Goal: Transaction & Acquisition: Purchase product/service

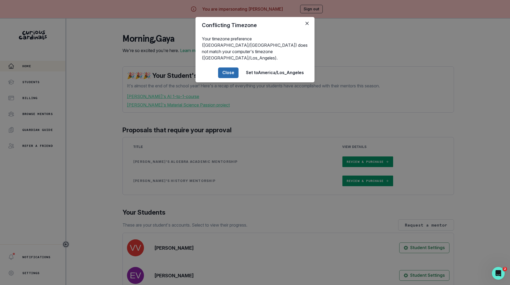
click at [225, 67] on button "Close" at bounding box center [228, 72] width 20 height 11
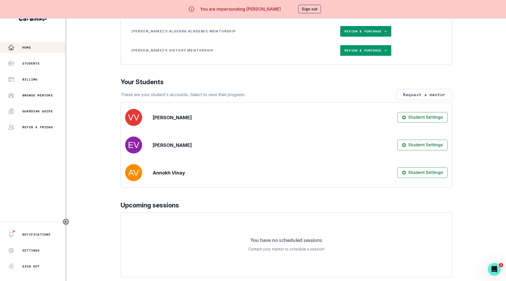
scroll to position [192, 0]
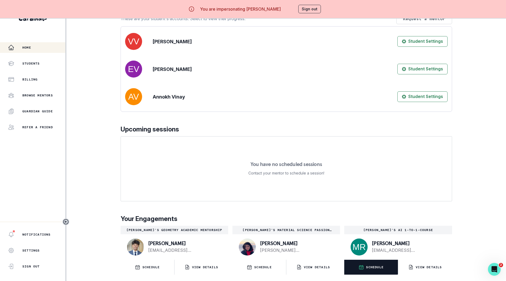
click at [373, 265] on p "SCHEDULE" at bounding box center [375, 267] width 18 height 4
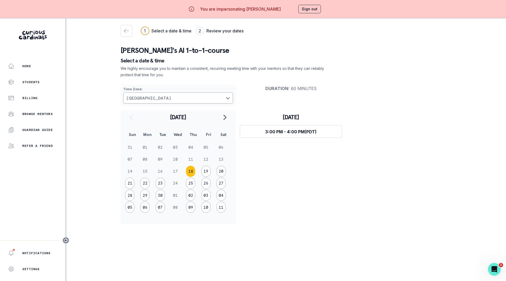
click at [379, 104] on div "Time Zone : [GEOGRAPHIC_DATA] Duration : 60 minutes [DATE] Sun Mon Tue Wed Thu …" at bounding box center [286, 152] width 331 height 144
click at [123, 31] on div "button" at bounding box center [126, 31] width 11 height 6
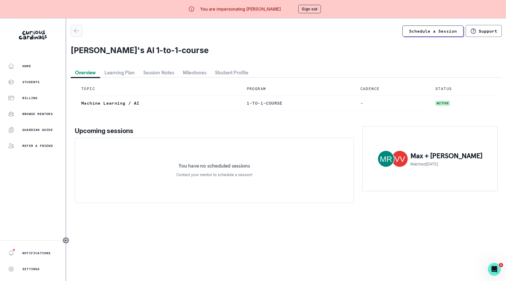
click at [74, 28] on icon "button" at bounding box center [76, 31] width 6 height 6
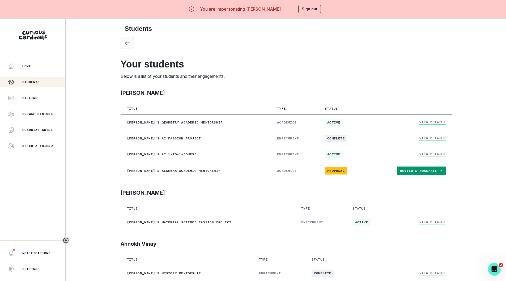
click at [130, 43] on icon "button" at bounding box center [127, 43] width 5 height 4
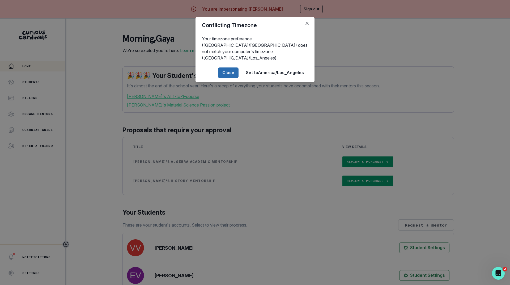
click at [228, 69] on button "Close" at bounding box center [228, 72] width 20 height 11
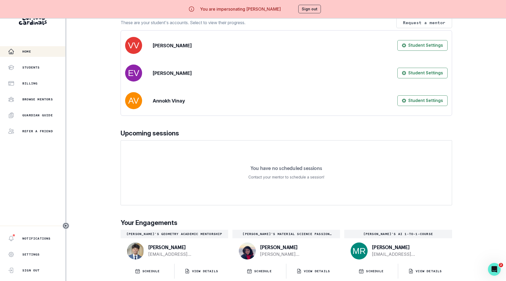
scroll to position [23, 0]
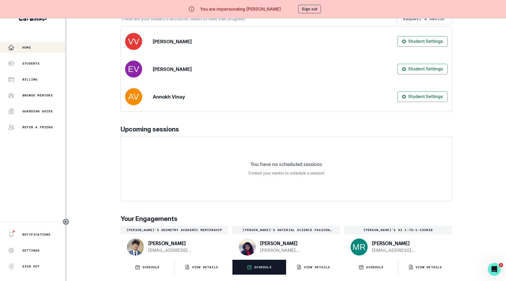
click at [263, 266] on p "SCHEDULE" at bounding box center [263, 267] width 18 height 4
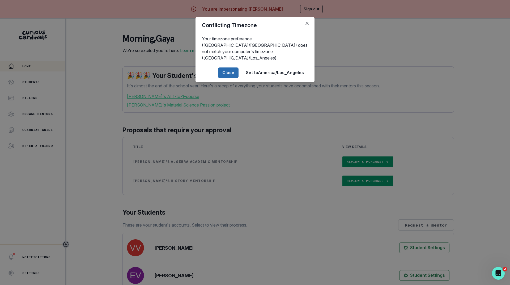
click at [226, 68] on button "Close" at bounding box center [228, 72] width 20 height 11
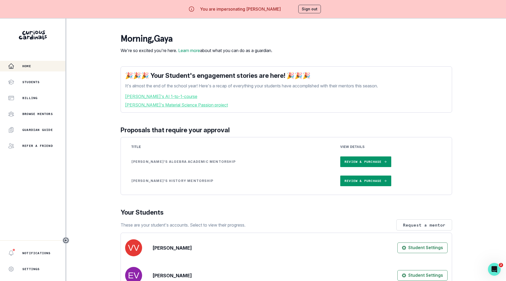
click at [342, 167] on link "Review & Purchase" at bounding box center [365, 161] width 51 height 11
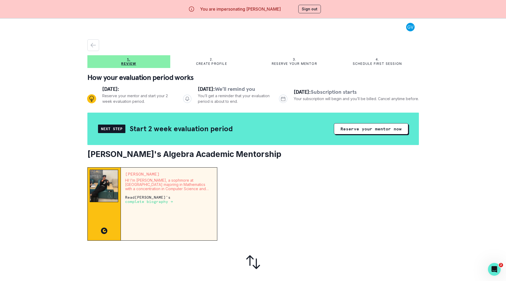
scroll to position [23, 0]
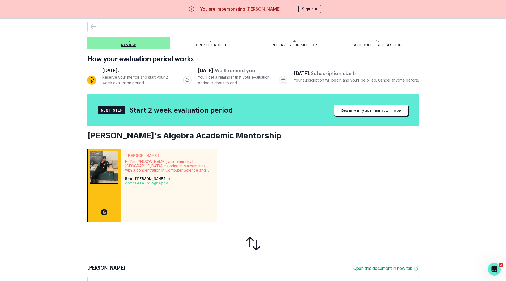
click at [308, 10] on button "Sign out" at bounding box center [309, 9] width 23 height 8
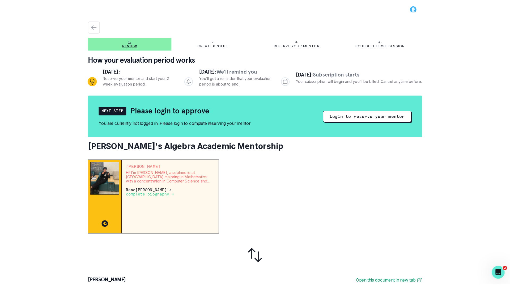
scroll to position [0, 0]
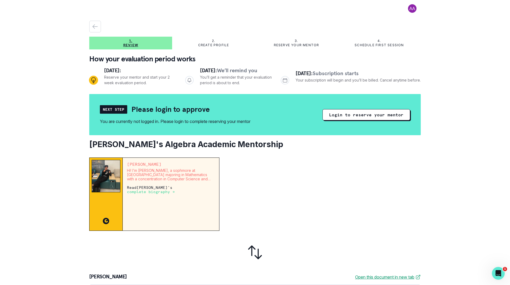
scroll to position [146, 0]
